Goal: Task Accomplishment & Management: Manage account settings

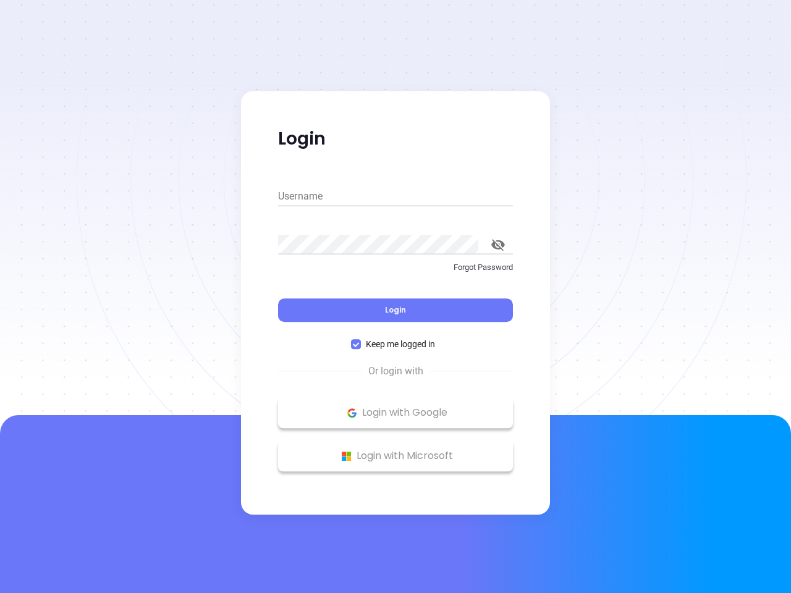
click at [396, 297] on div "Login" at bounding box center [395, 303] width 235 height 38
click at [396, 197] on input "Username" at bounding box center [395, 197] width 235 height 20
click at [498, 245] on icon "toggle password visibility" at bounding box center [498, 245] width 14 height 12
click at [396, 310] on span "Login" at bounding box center [395, 310] width 21 height 11
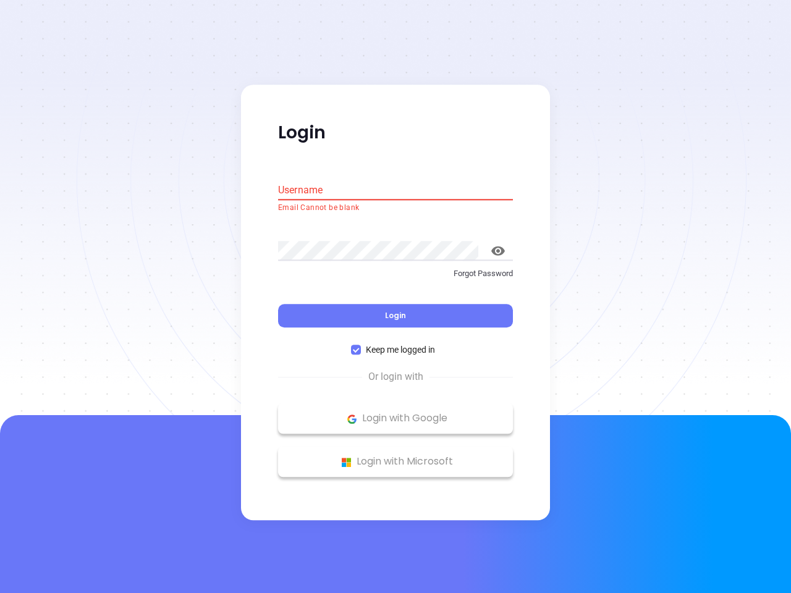
click at [396, 344] on span "Keep me logged in" at bounding box center [400, 351] width 79 height 14
click at [361, 345] on input "Keep me logged in" at bounding box center [356, 350] width 10 height 10
checkbox input "false"
click at [396, 413] on p "Login with Google" at bounding box center [395, 419] width 222 height 19
click at [396, 456] on p "Login with Microsoft" at bounding box center [395, 462] width 222 height 19
